Goal: Check status

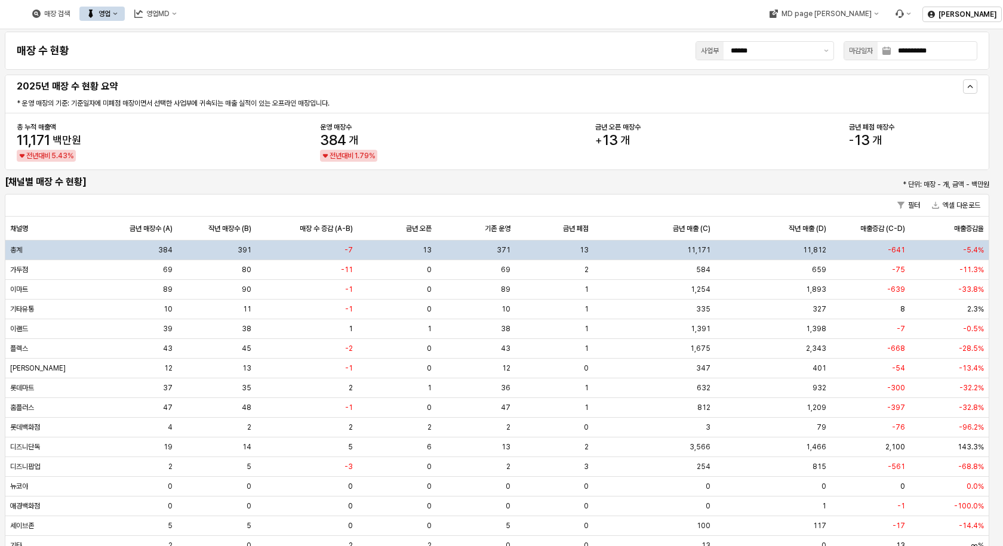
click at [125, 16] on button "영업" at bounding box center [101, 14] width 45 height 14
click at [222, 35] on div "목표매출 달성현황" at bounding box center [234, 36] width 63 height 10
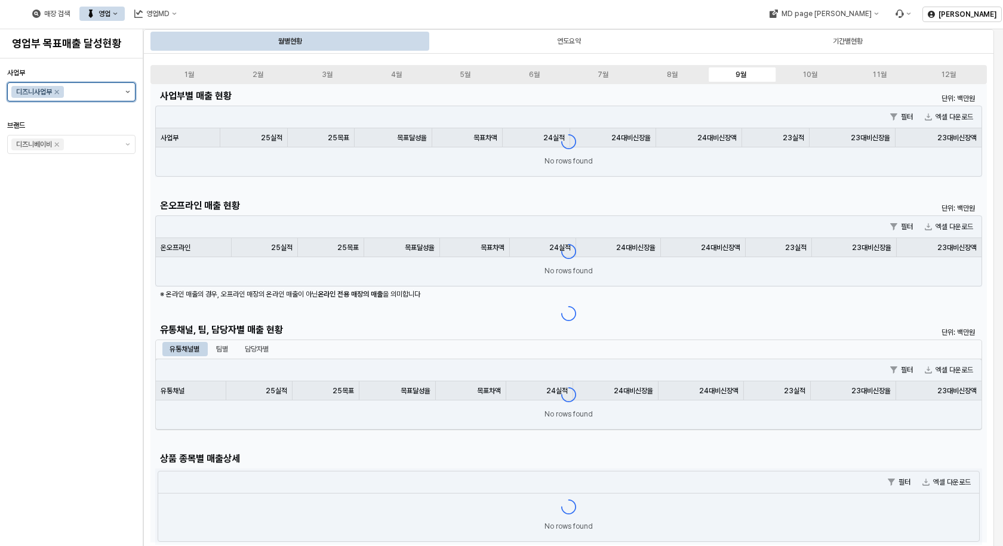
click at [125, 94] on button "제안 사항 표시" at bounding box center [128, 92] width 14 height 18
click at [53, 120] on div "아가방사업부" at bounding box center [74, 117] width 94 height 10
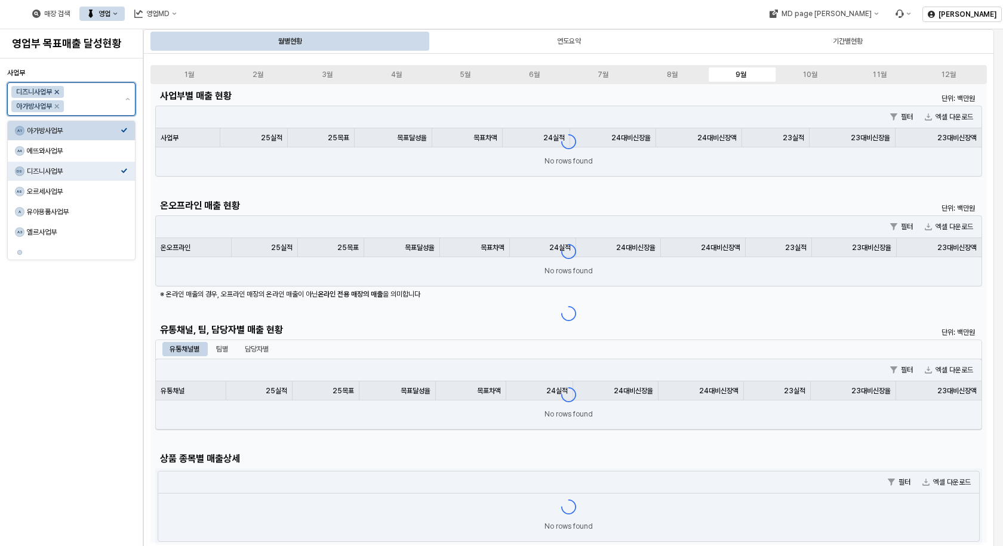
click at [59, 93] on icon "Remove 디즈니사업부" at bounding box center [57, 92] width 4 height 4
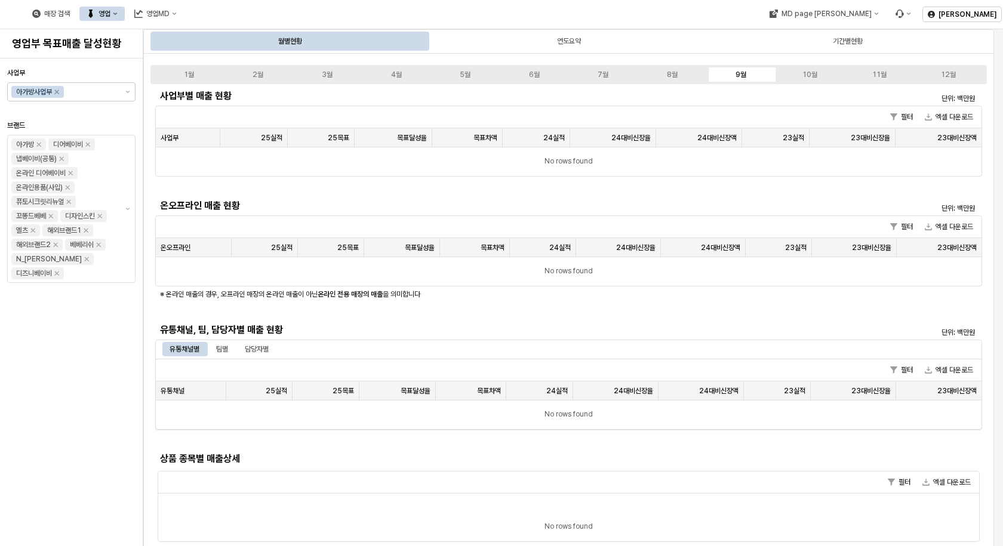
click at [59, 386] on div "사업부 아가방사업부 브랜드 아가방 디어베이비 냅베이비(공통) 온라인 디어베이비 온라인용품(사입) 퓨토시크릿리뉴얼 꼬똥드베베 디자인스킨 엘츠 해…" at bounding box center [71, 302] width 128 height 478
click at [511, 326] on h5 "유통채널, 팀, 담당자별 매출 현황" at bounding box center [465, 330] width 610 height 12
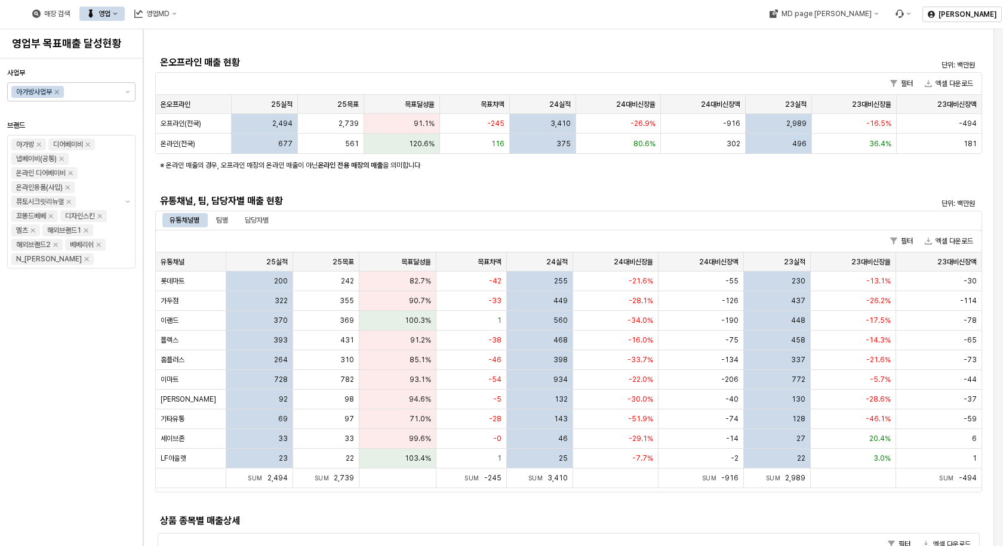
scroll to position [179, 0]
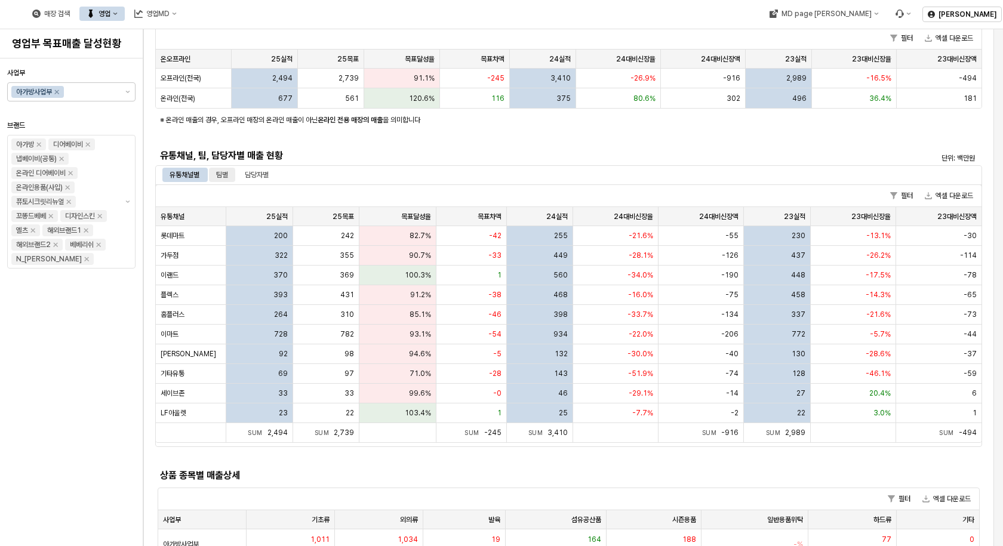
click at [227, 174] on div "팀별" at bounding box center [222, 175] width 12 height 14
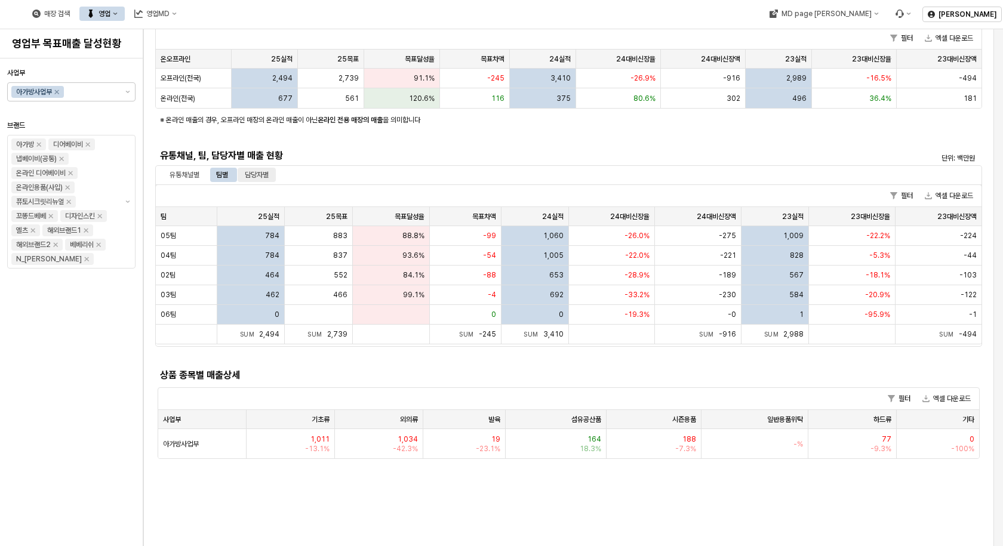
click at [267, 174] on div "담당자별" at bounding box center [257, 175] width 24 height 14
